Goal: Navigation & Orientation: Find specific page/section

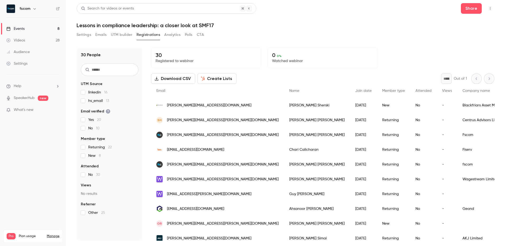
click at [34, 31] on link "Events 8" at bounding box center [33, 29] width 66 height 12
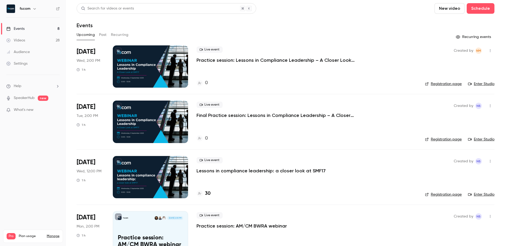
click at [488, 51] on icon "button" at bounding box center [490, 51] width 4 height 4
click at [467, 77] on div "Invite to Studio" at bounding box center [466, 77] width 40 height 5
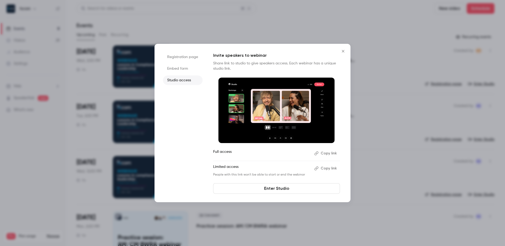
click at [343, 53] on icon "Close" at bounding box center [343, 51] width 6 height 4
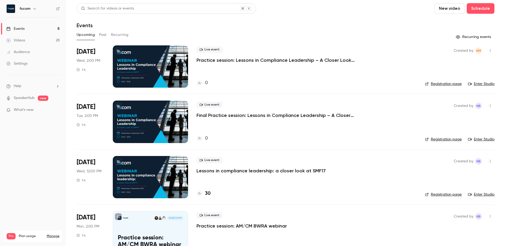
click at [490, 52] on icon "button" at bounding box center [490, 50] width 1 height 3
click at [463, 80] on div "Invite to Studio" at bounding box center [466, 77] width 40 height 5
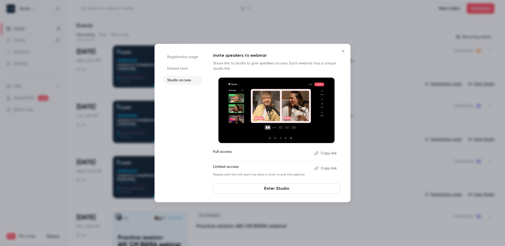
click at [284, 188] on link "Enter Studio" at bounding box center [276, 188] width 127 height 11
click at [343, 49] on icon "Close" at bounding box center [343, 51] width 6 height 4
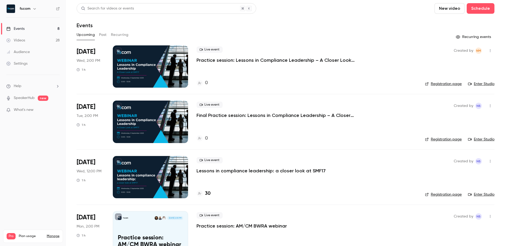
click at [486, 53] on button "button" at bounding box center [490, 50] width 8 height 8
click at [497, 68] on div at bounding box center [252, 123] width 505 height 246
click at [482, 85] on link "Enter Studio" at bounding box center [481, 83] width 26 height 5
